Goal: Transaction & Acquisition: Purchase product/service

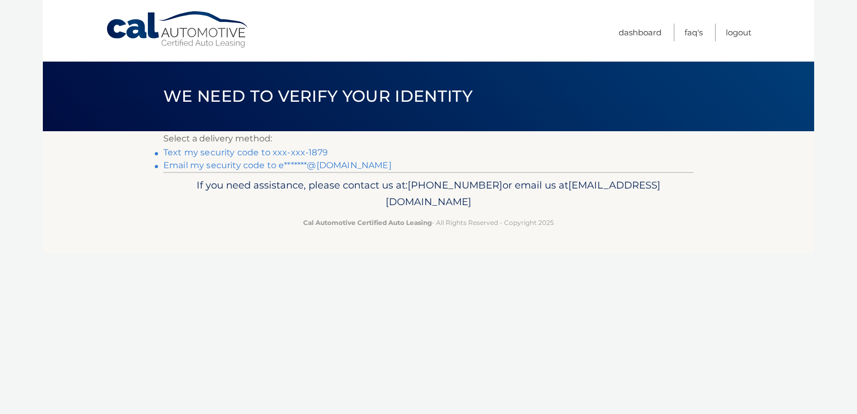
click at [292, 154] on link "Text my security code to xxx-xxx-1879" at bounding box center [245, 152] width 165 height 10
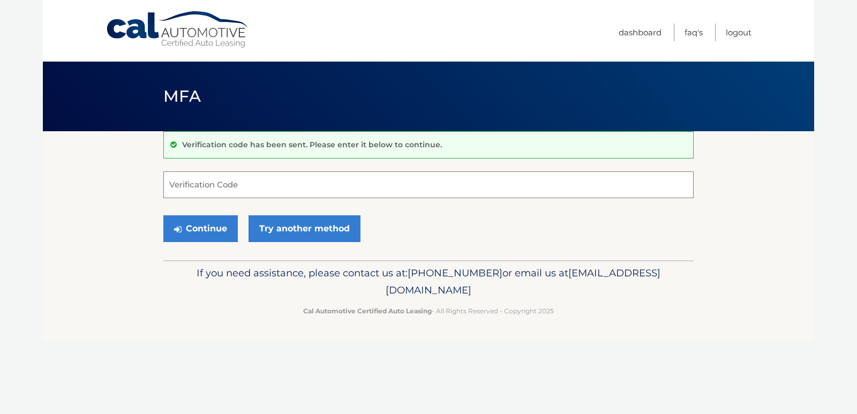
click at [216, 188] on input "Verification Code" at bounding box center [428, 184] width 531 height 27
type input "400400"
click at [225, 219] on button "Continue" at bounding box center [200, 228] width 74 height 27
click at [194, 229] on button "Continue" at bounding box center [200, 228] width 74 height 27
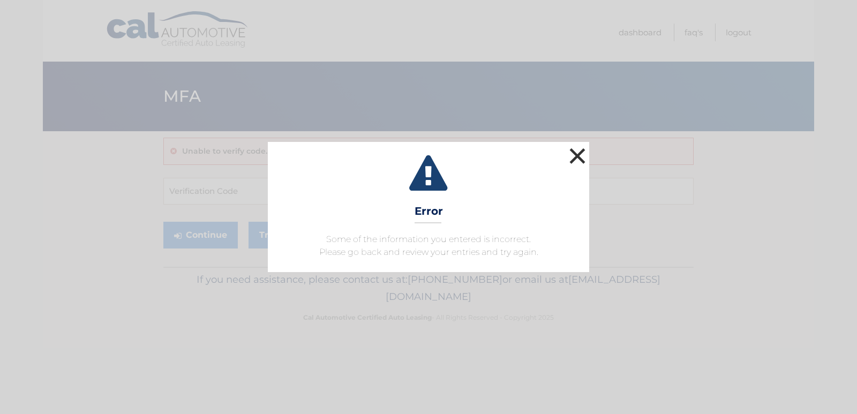
click at [578, 151] on button "×" at bounding box center [577, 155] width 21 height 21
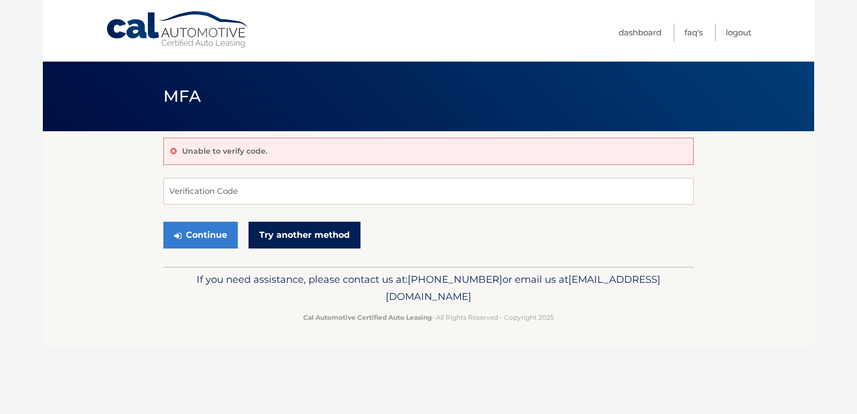
click at [290, 236] on link "Try another method" at bounding box center [305, 235] width 112 height 27
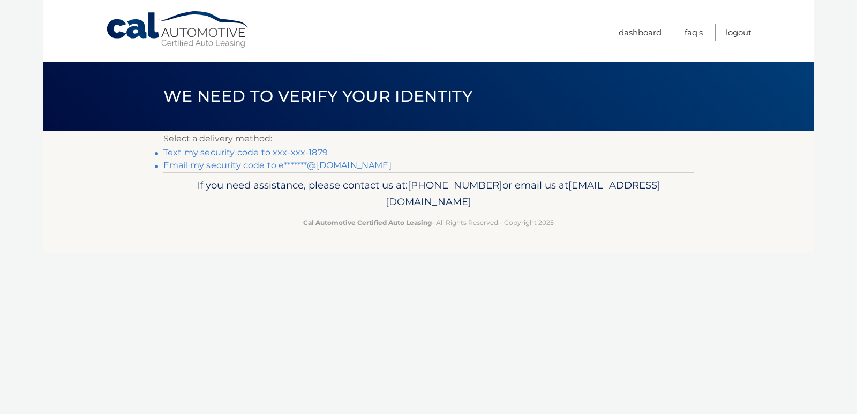
click at [295, 153] on link "Text my security code to xxx-xxx-1879" at bounding box center [245, 152] width 165 height 10
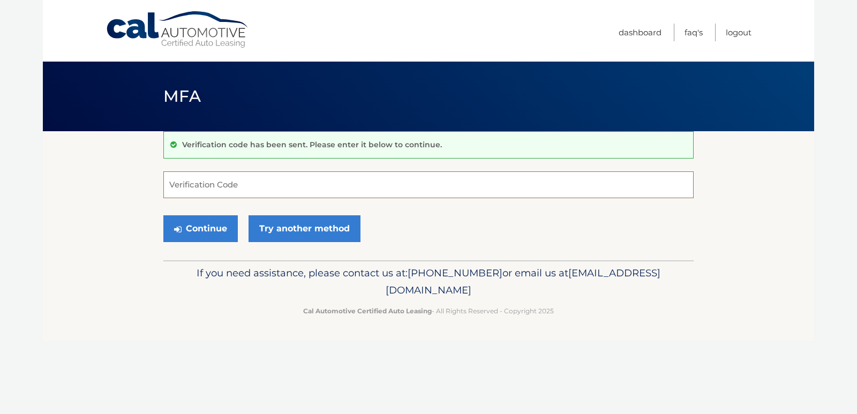
click at [260, 183] on input "Verification Code" at bounding box center [428, 184] width 531 height 27
type input "655974"
click at [189, 223] on button "Continue" at bounding box center [200, 228] width 74 height 27
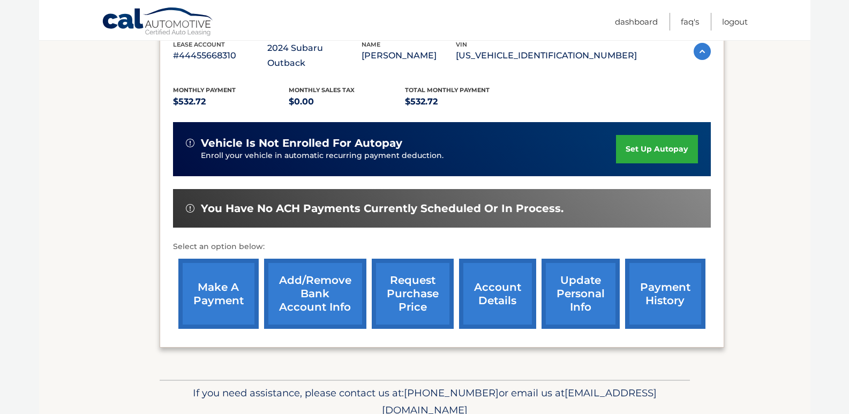
scroll to position [214, 0]
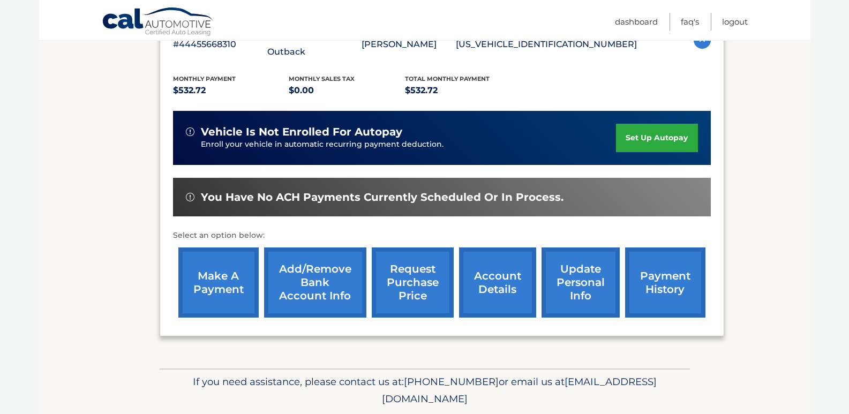
click at [212, 275] on link "make a payment" at bounding box center [218, 283] width 80 height 70
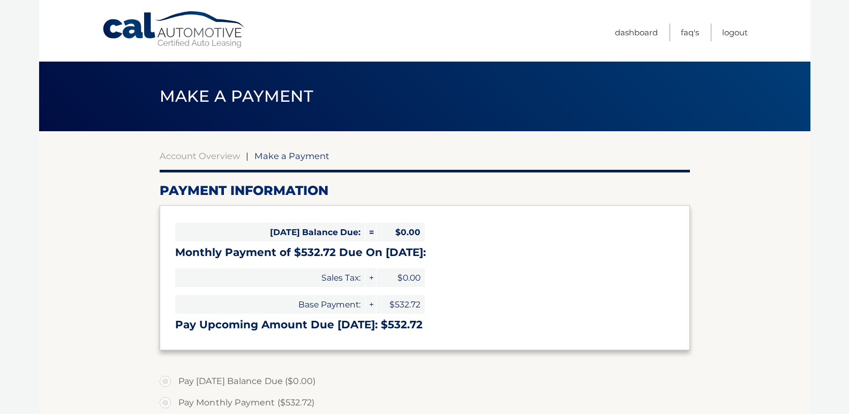
select select "NDA3MDVhYWQtMjg3Zi00ZjMyLWI3YzQtODQ3YTVjZDRmOGEw"
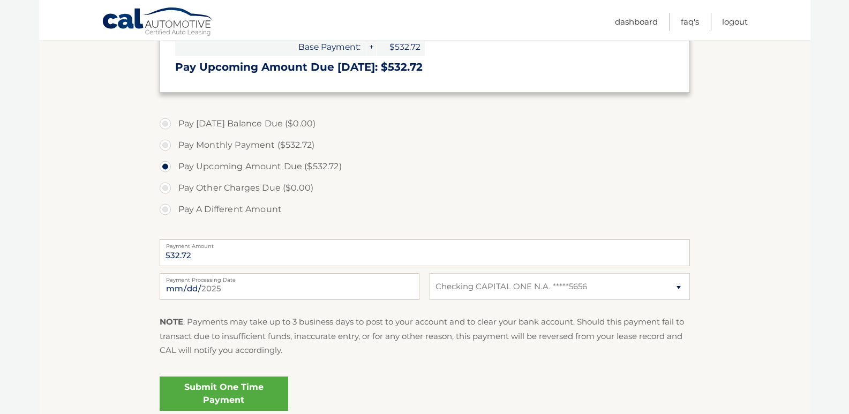
scroll to position [268, 0]
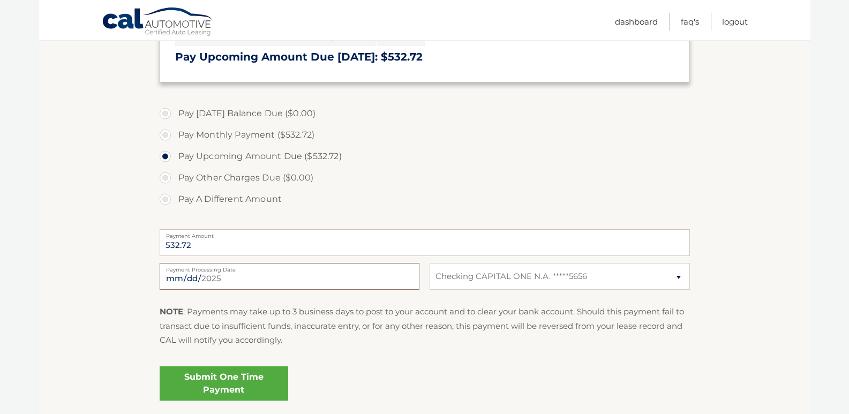
click at [338, 273] on input "[DATE]" at bounding box center [290, 276] width 260 height 27
type input "[DATE]"
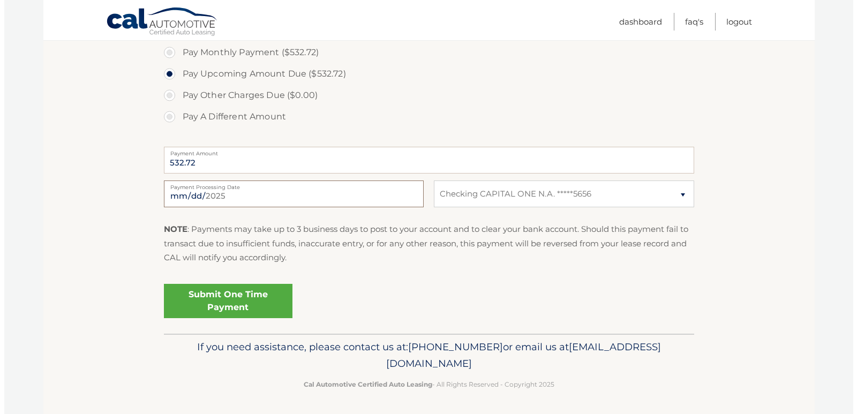
scroll to position [352, 0]
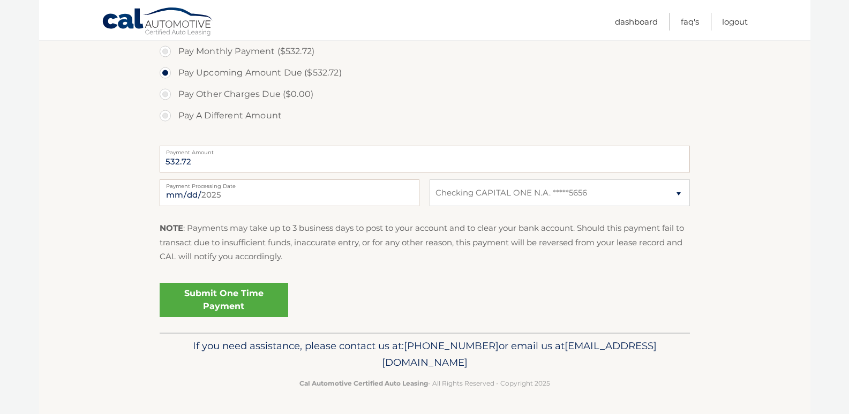
click at [231, 301] on link "Submit One Time Payment" at bounding box center [224, 300] width 129 height 34
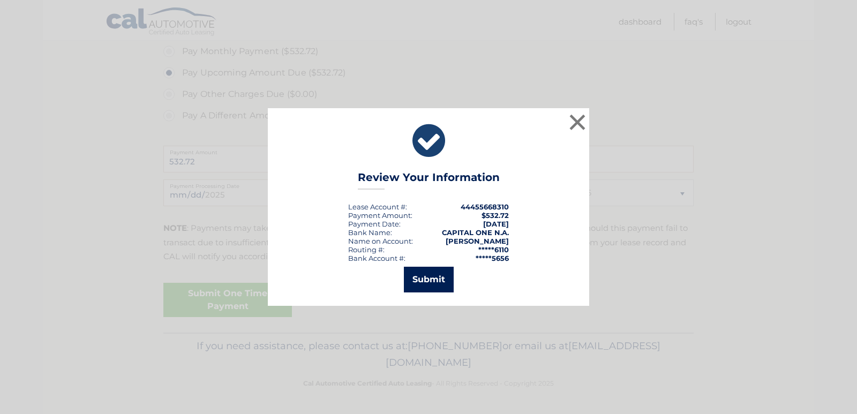
click at [438, 280] on button "Submit" at bounding box center [429, 280] width 50 height 26
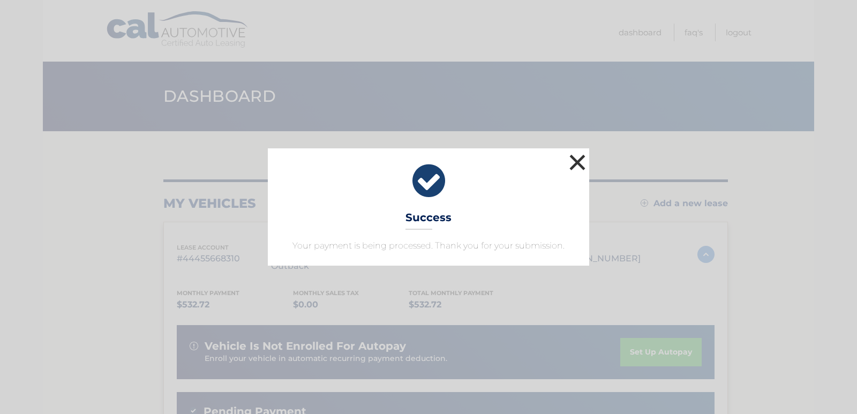
click at [580, 161] on button "×" at bounding box center [577, 162] width 21 height 21
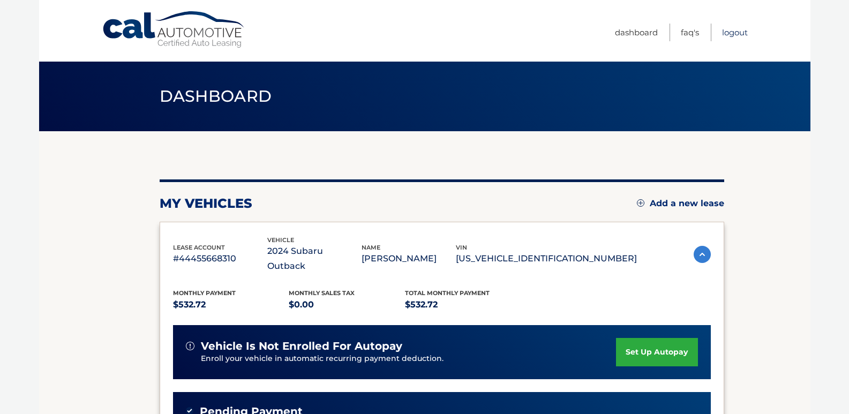
click at [738, 34] on link "Logout" at bounding box center [735, 33] width 26 height 18
